Goal: Task Accomplishment & Management: Complete application form

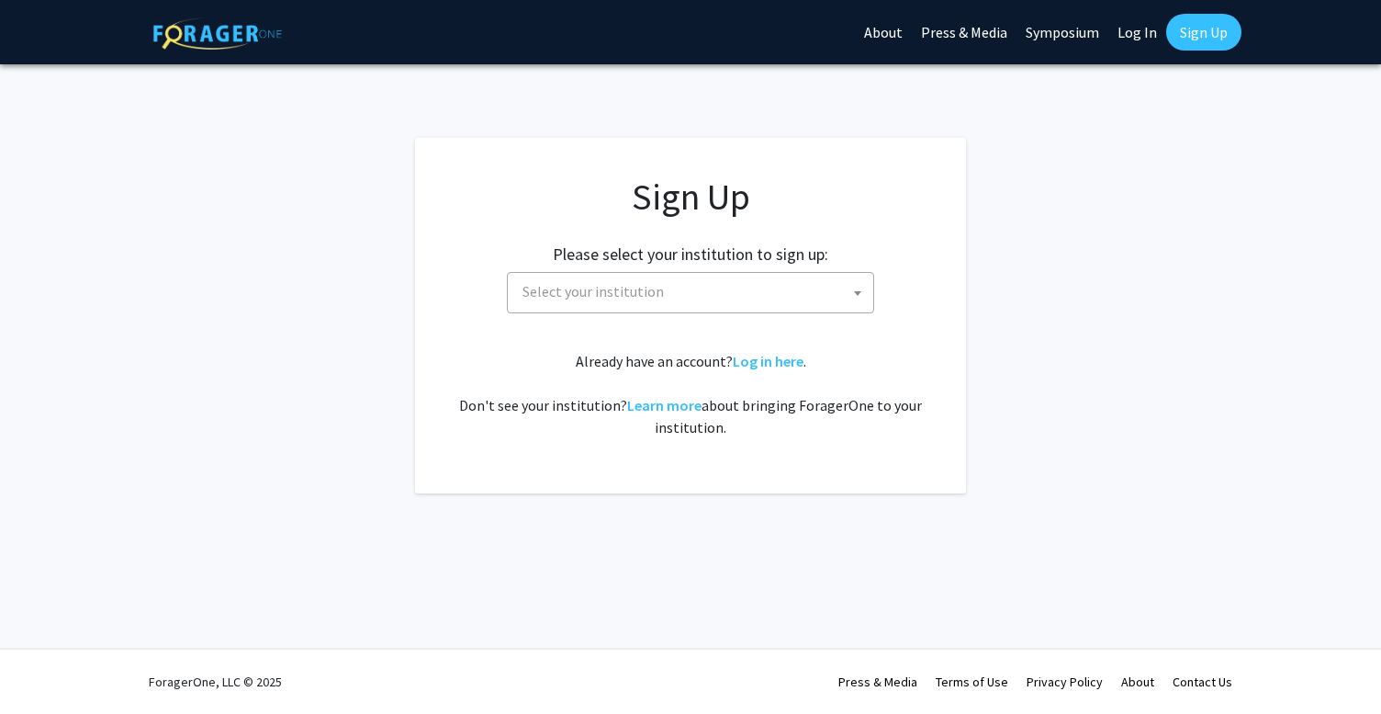
click at [759, 295] on span "Select your institution" at bounding box center [694, 292] width 358 height 38
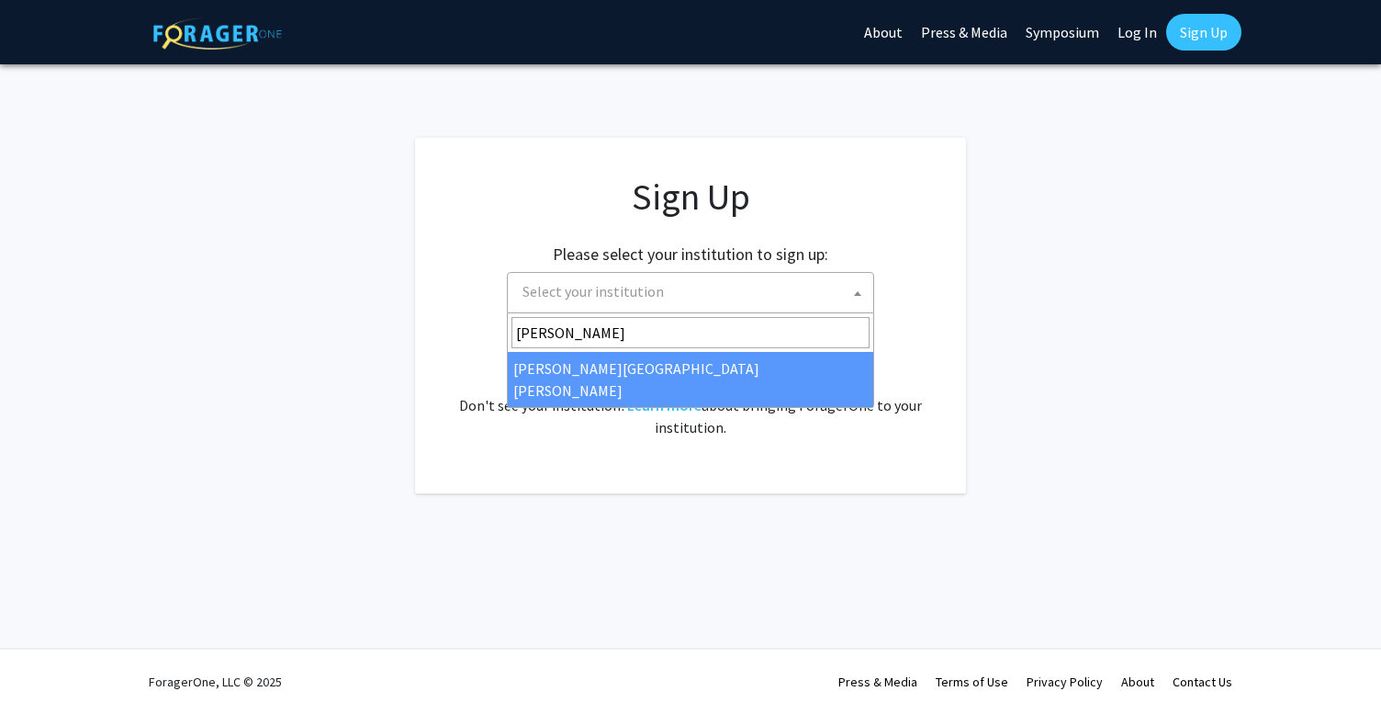
type input "[PERSON_NAME]"
select select "1"
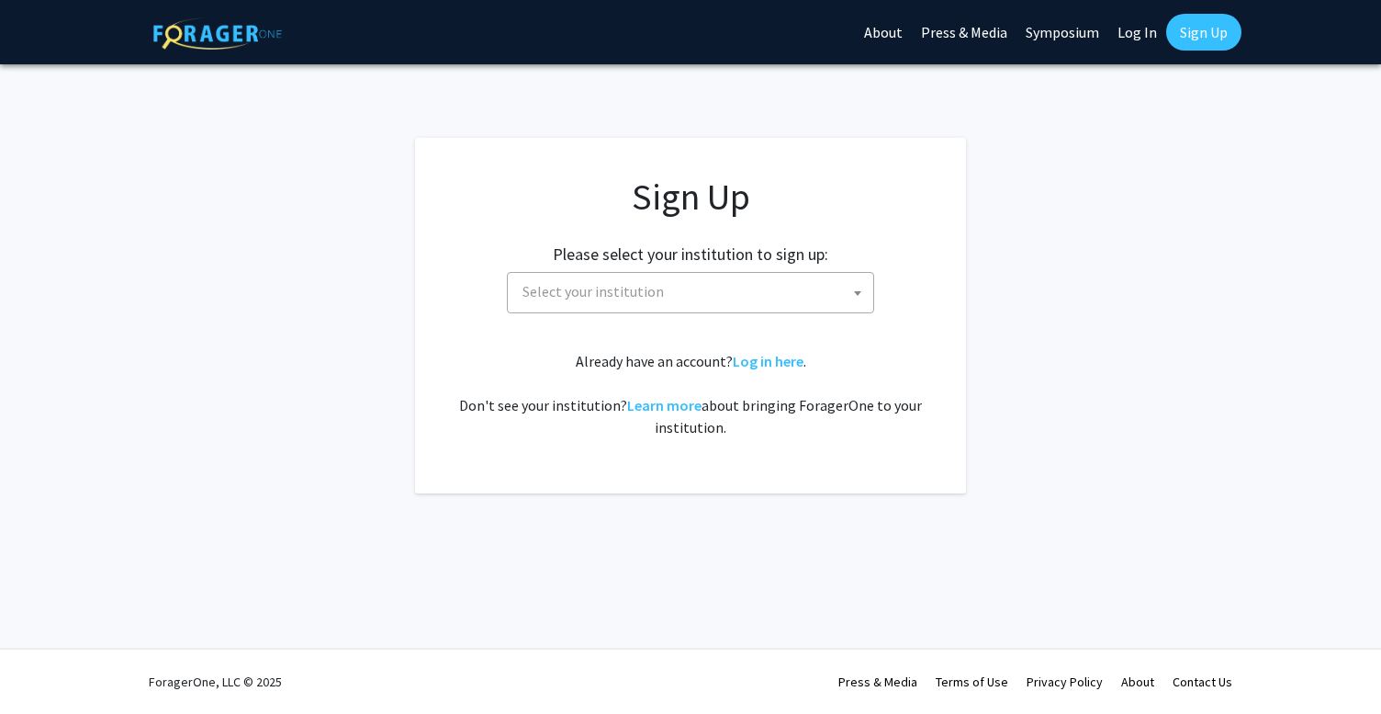
click at [708, 292] on span "Select your institution" at bounding box center [694, 292] width 358 height 38
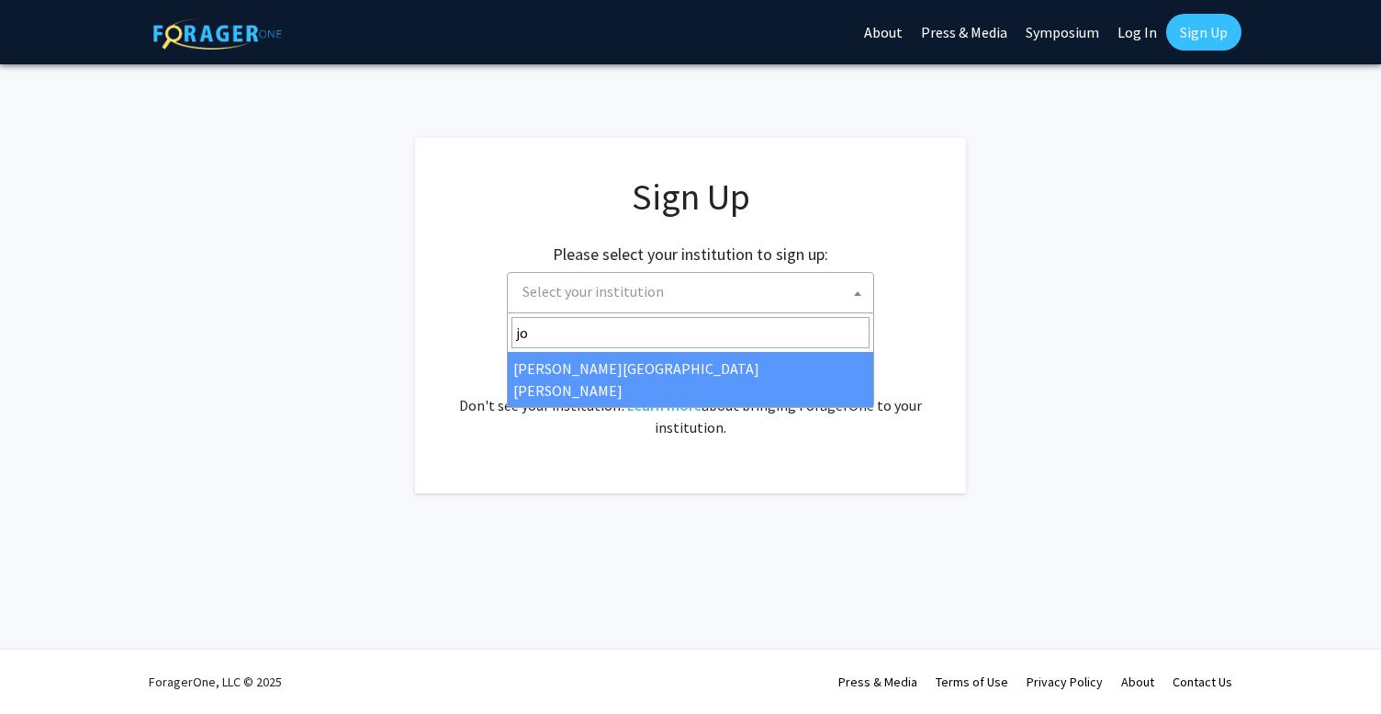
type input "jo"
select select "1"
